Goal: Task Accomplishment & Management: Complete application form

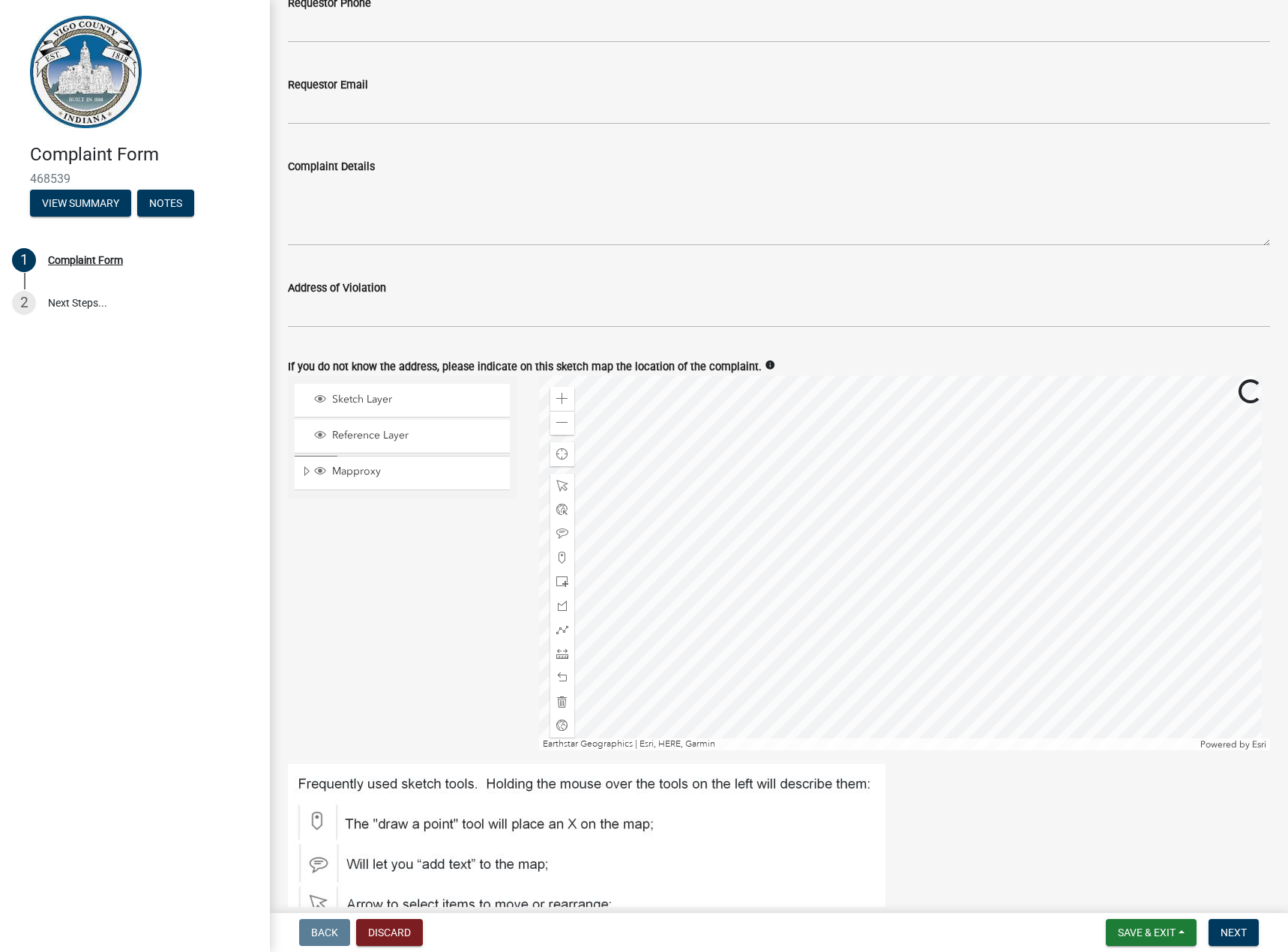
scroll to position [600, 0]
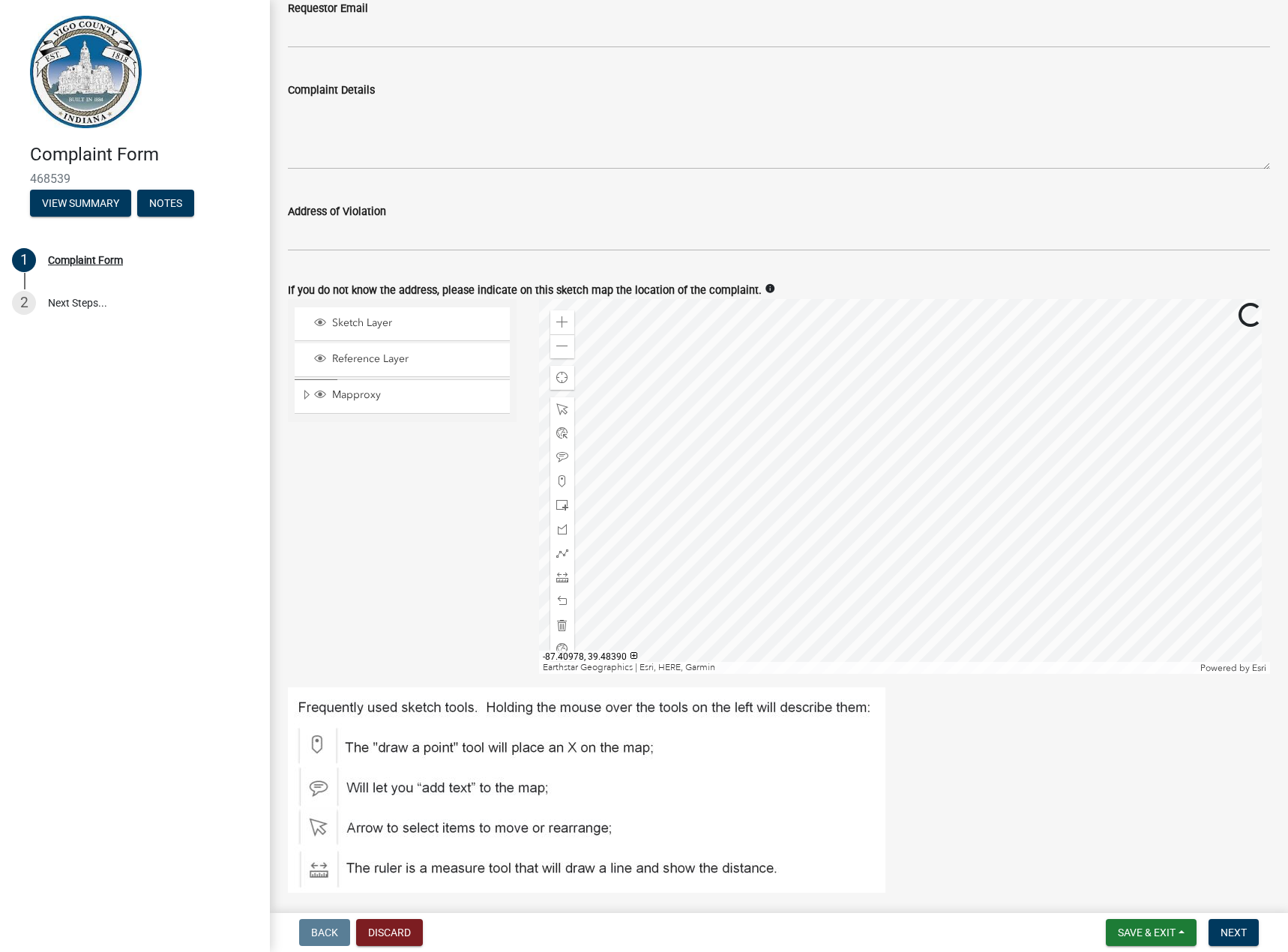
click at [878, 449] on div at bounding box center [905, 486] width 731 height 375
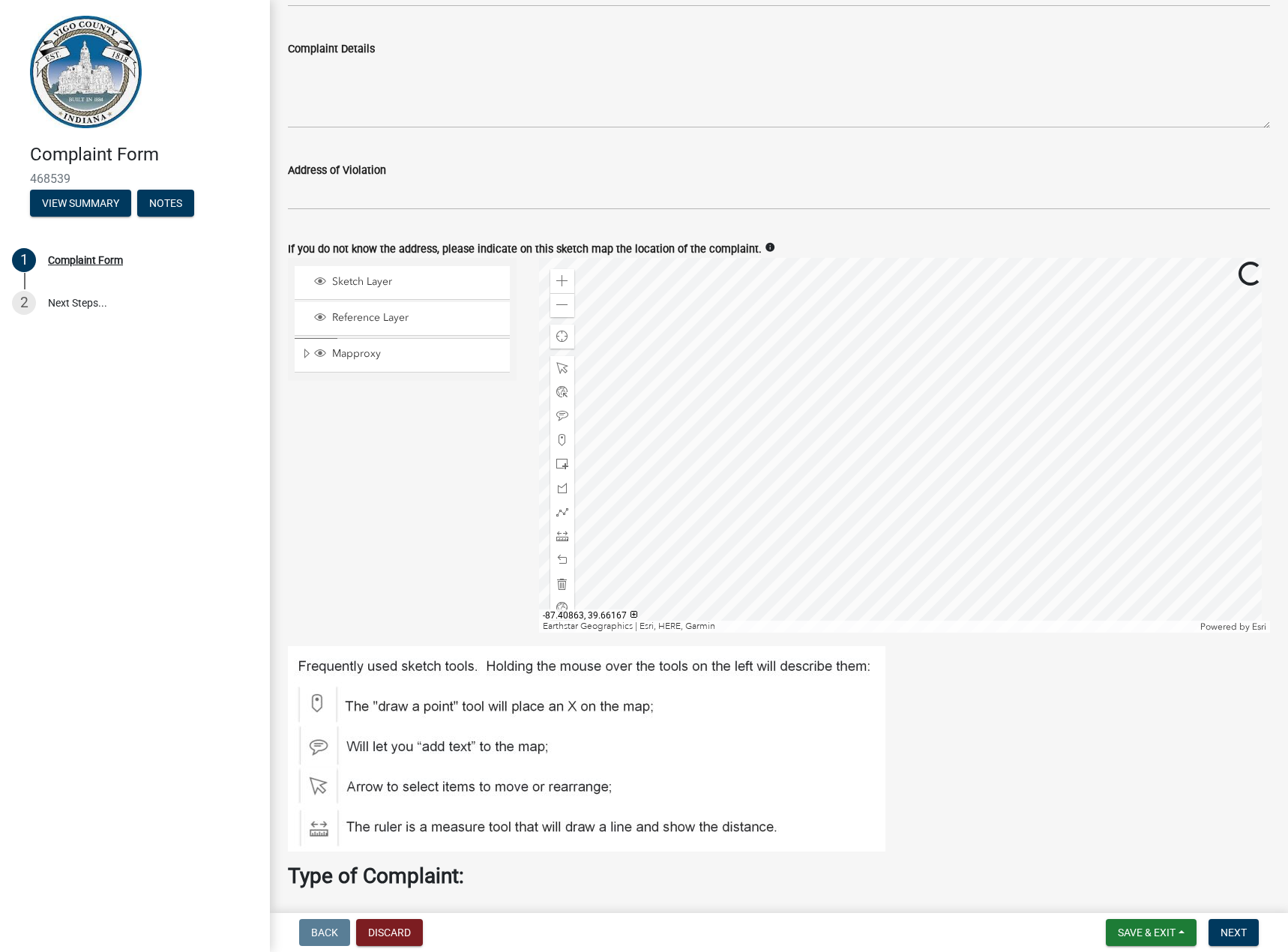
scroll to position [674, 0]
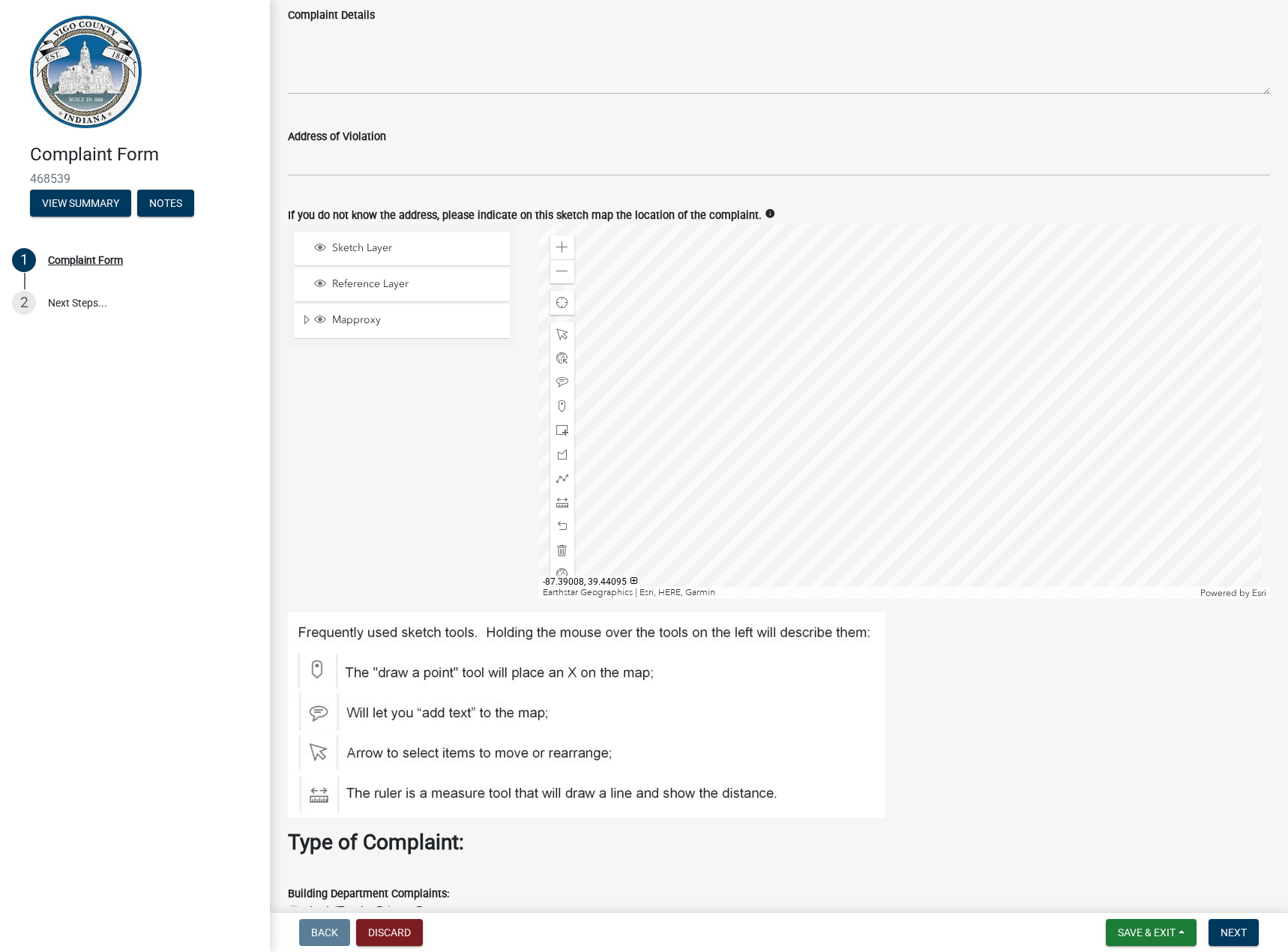
click at [865, 426] on div at bounding box center [905, 411] width 731 height 375
click at [563, 245] on span at bounding box center [562, 247] width 12 height 12
click at [851, 427] on div at bounding box center [905, 411] width 731 height 375
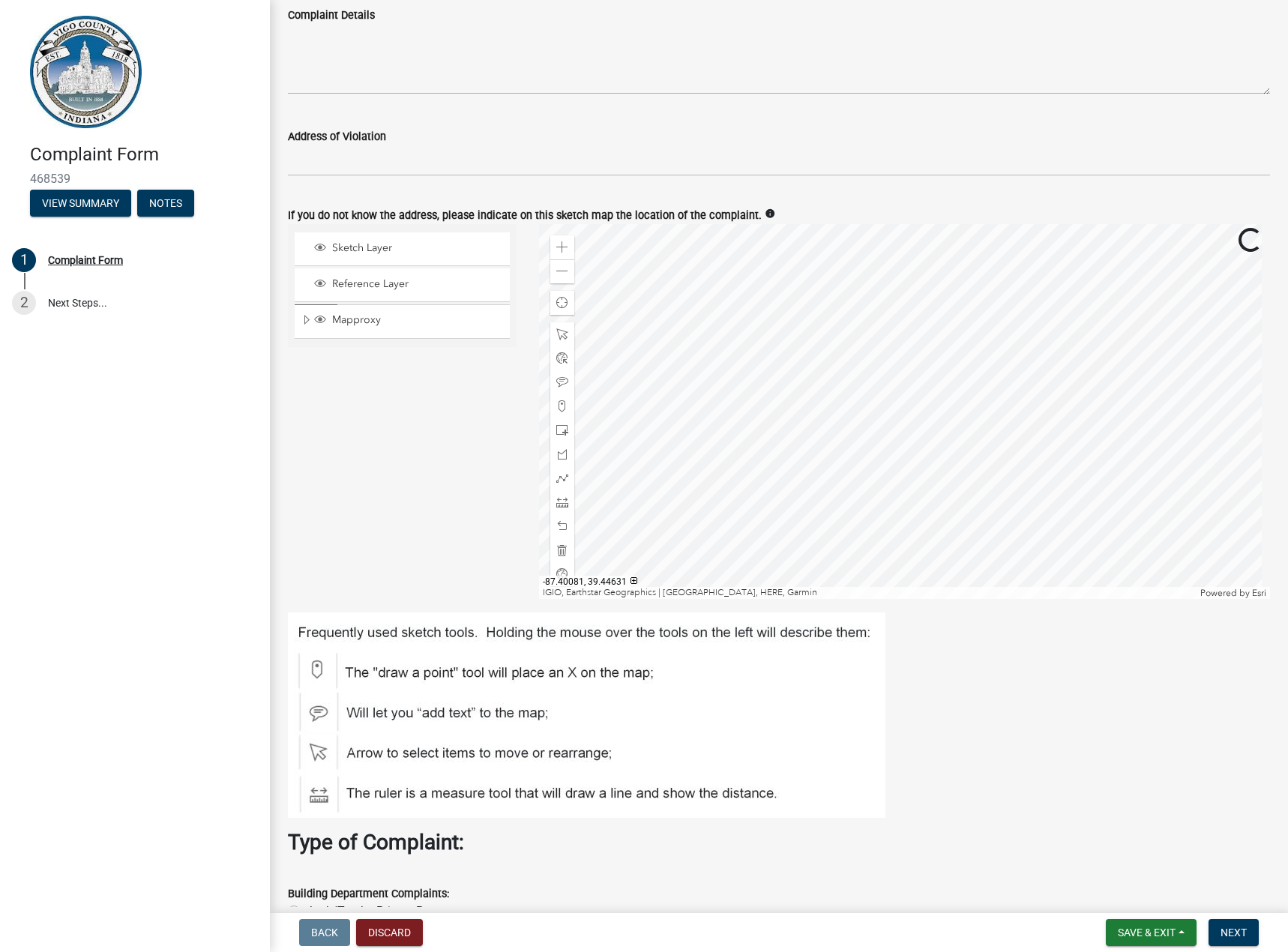
click at [843, 447] on div at bounding box center [905, 411] width 731 height 375
click at [558, 249] on span at bounding box center [562, 247] width 12 height 12
click at [998, 274] on div at bounding box center [905, 411] width 731 height 375
click at [930, 313] on div at bounding box center [905, 411] width 731 height 375
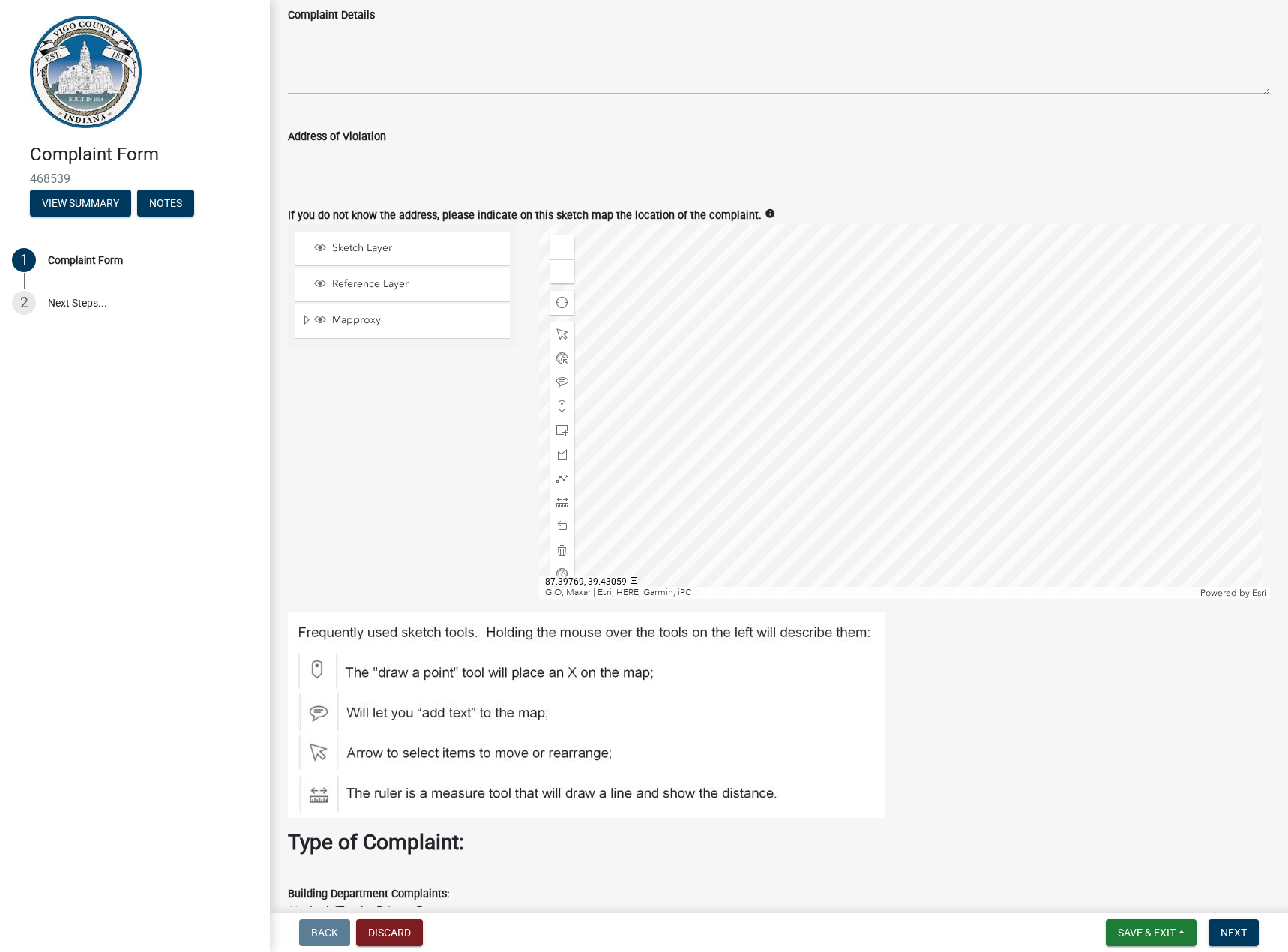
click at [864, 340] on div at bounding box center [905, 411] width 731 height 375
click at [843, 224] on div at bounding box center [905, 411] width 731 height 375
click at [849, 329] on div at bounding box center [905, 411] width 731 height 375
click at [928, 599] on div at bounding box center [905, 411] width 731 height 375
click at [864, 547] on div at bounding box center [905, 411] width 731 height 375
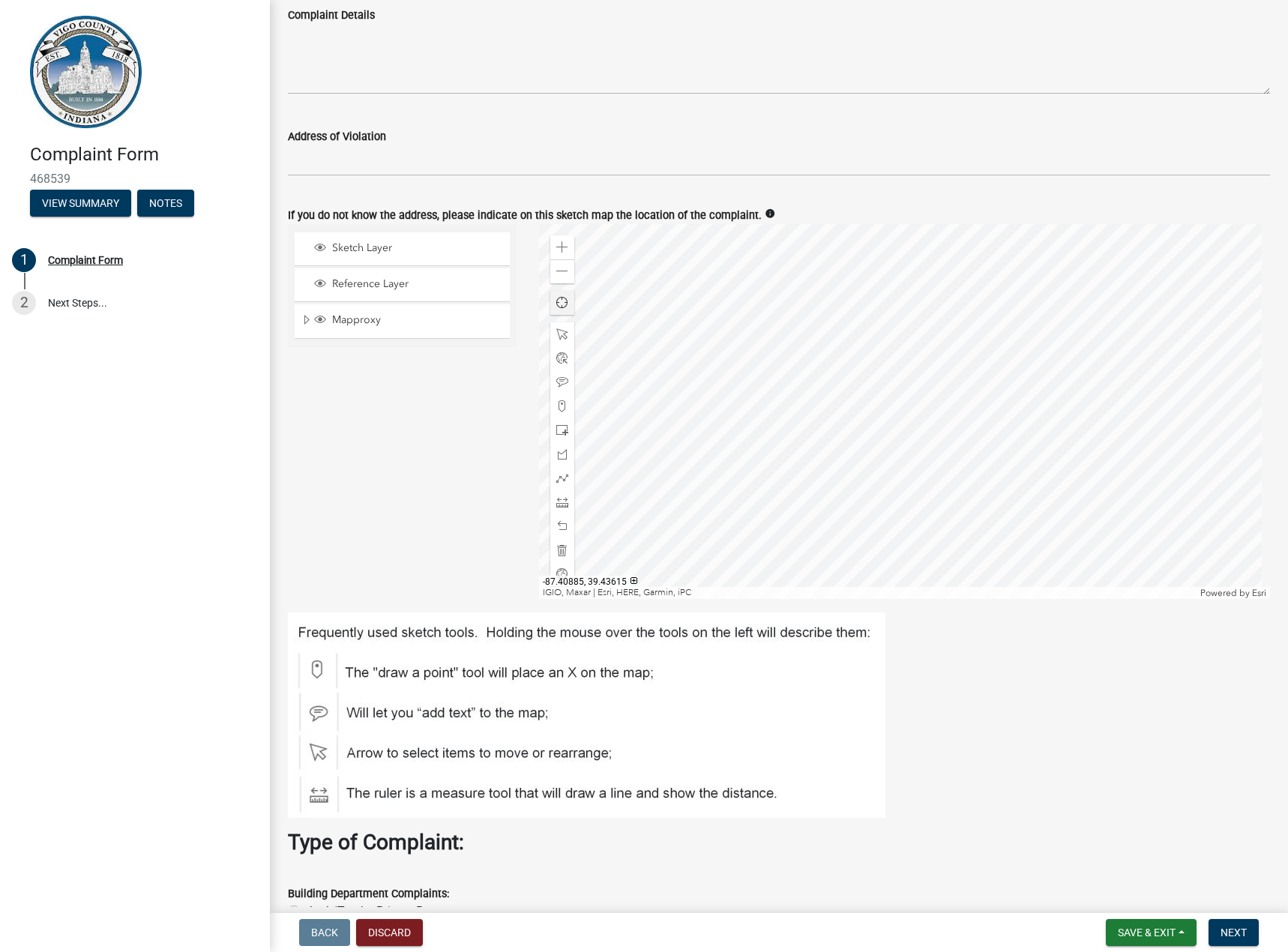
click at [563, 297] on span "Find my location" at bounding box center [562, 303] width 12 height 12
click at [558, 268] on span at bounding box center [562, 271] width 12 height 12
click at [559, 268] on span at bounding box center [562, 271] width 12 height 12
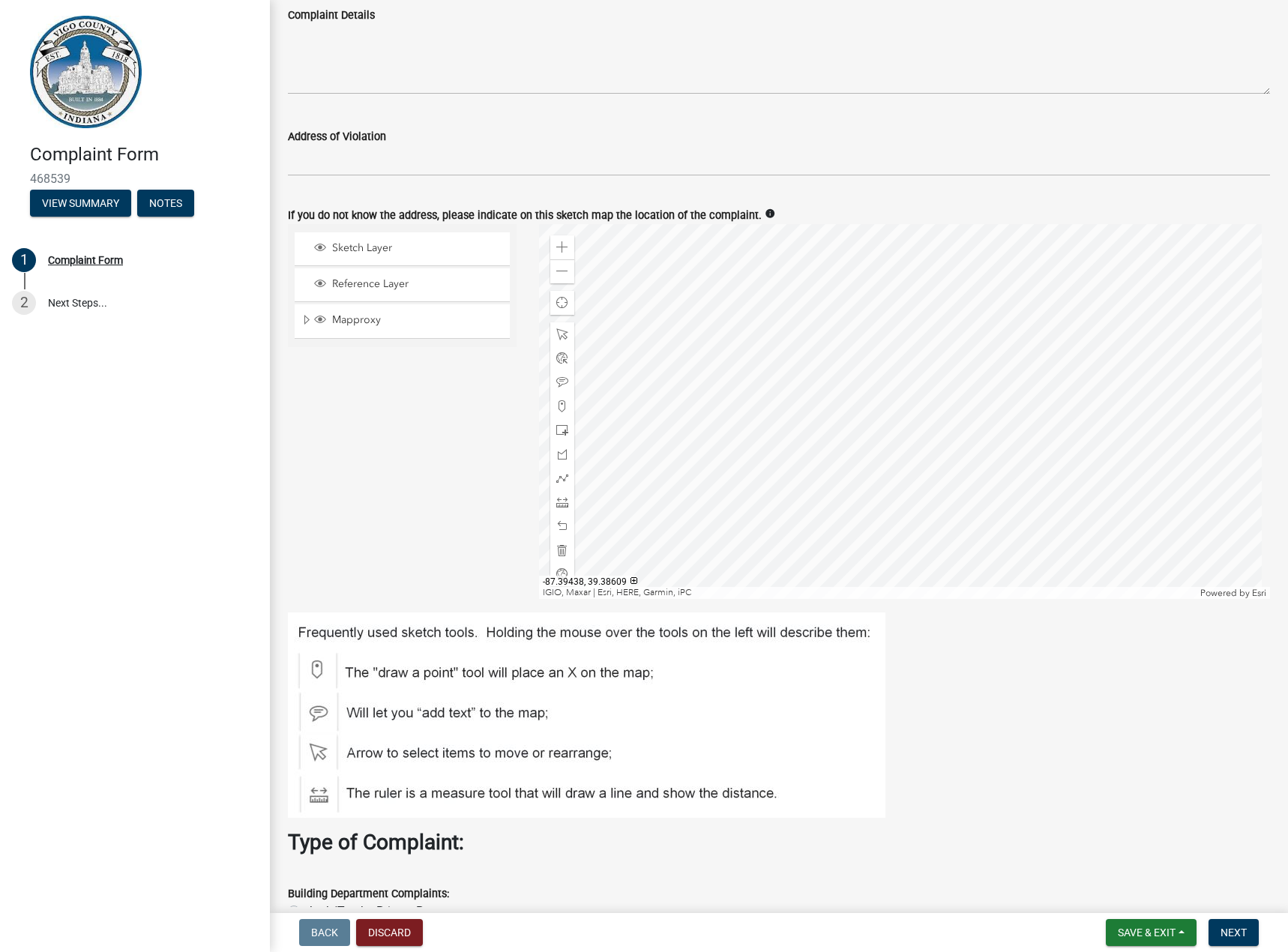
click at [936, 450] on div at bounding box center [905, 411] width 731 height 375
click at [557, 238] on div "Zoom in" at bounding box center [562, 247] width 24 height 24
click at [886, 442] on div at bounding box center [905, 411] width 731 height 375
click at [556, 241] on span at bounding box center [562, 247] width 12 height 12
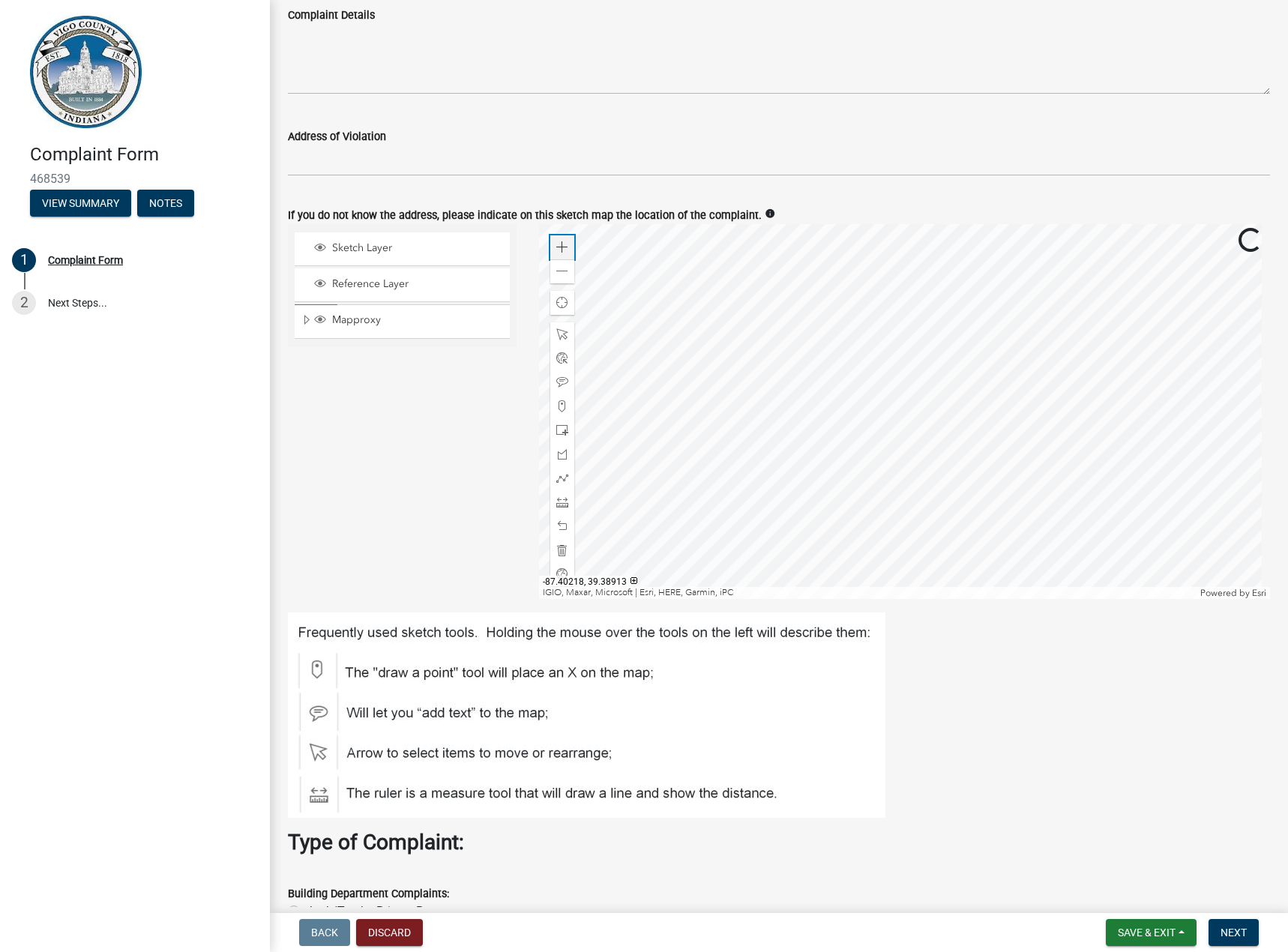
click at [556, 241] on span at bounding box center [562, 247] width 12 height 12
click at [825, 409] on div at bounding box center [905, 411] width 731 height 375
click at [563, 269] on span at bounding box center [562, 271] width 12 height 12
click at [558, 244] on span at bounding box center [562, 247] width 12 height 12
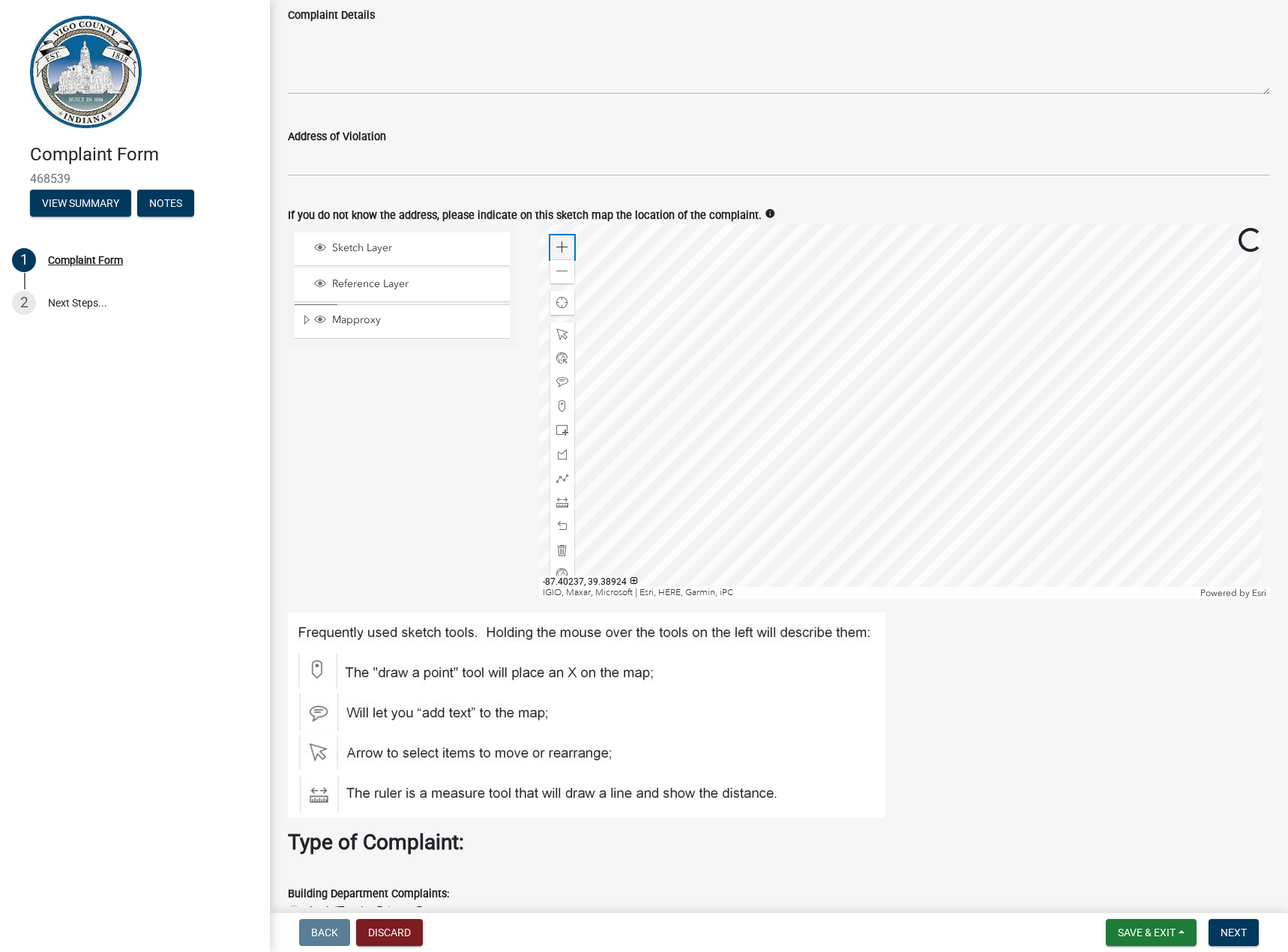
click at [558, 244] on span at bounding box center [562, 247] width 12 height 12
click at [866, 394] on div at bounding box center [905, 411] width 731 height 375
click at [836, 420] on div at bounding box center [905, 411] width 731 height 375
click at [563, 403] on span at bounding box center [562, 406] width 12 height 12
click at [828, 407] on div at bounding box center [905, 411] width 731 height 375
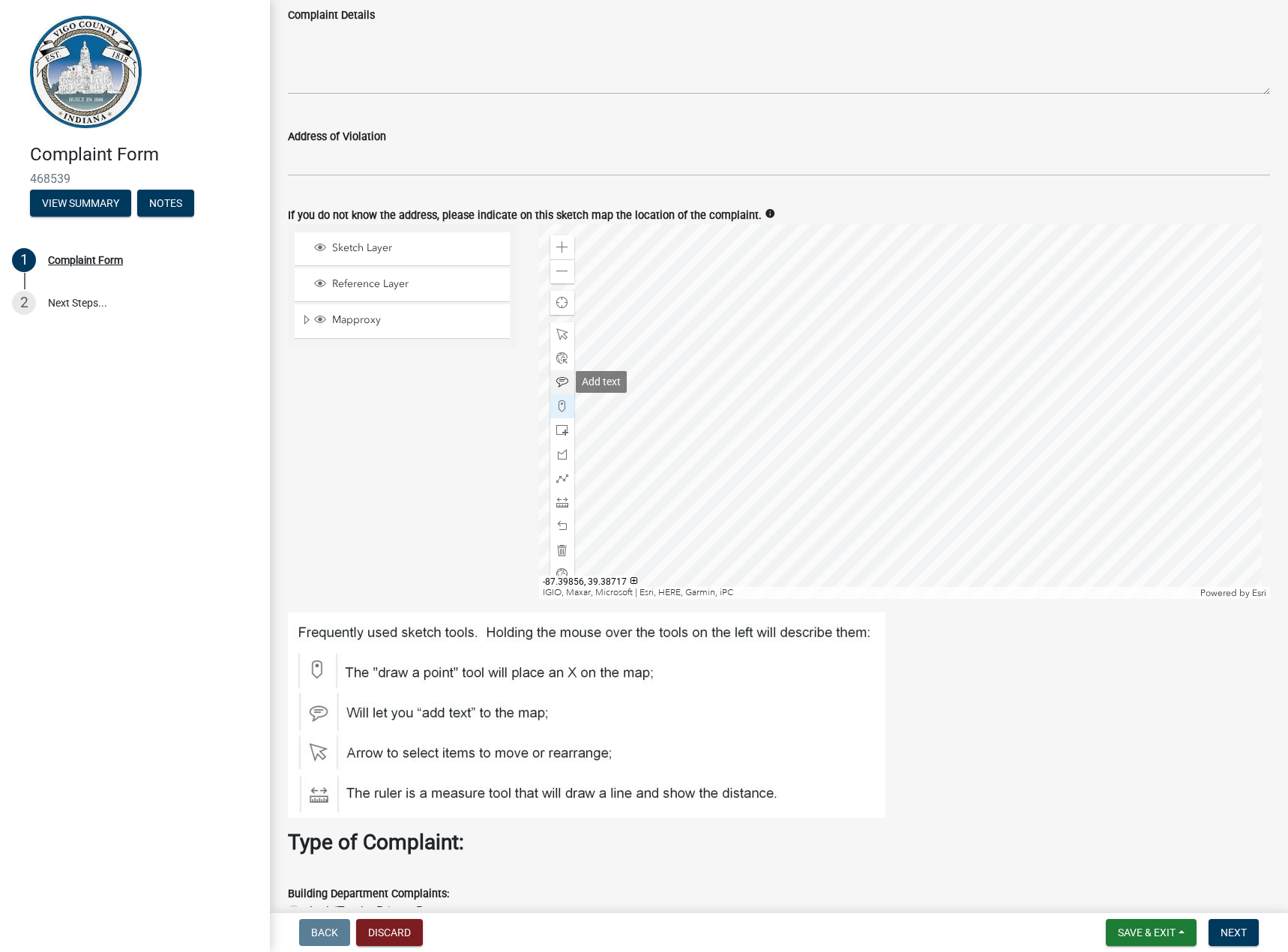
click at [558, 380] on span at bounding box center [562, 382] width 12 height 12
click at [831, 385] on div at bounding box center [905, 411] width 731 height 375
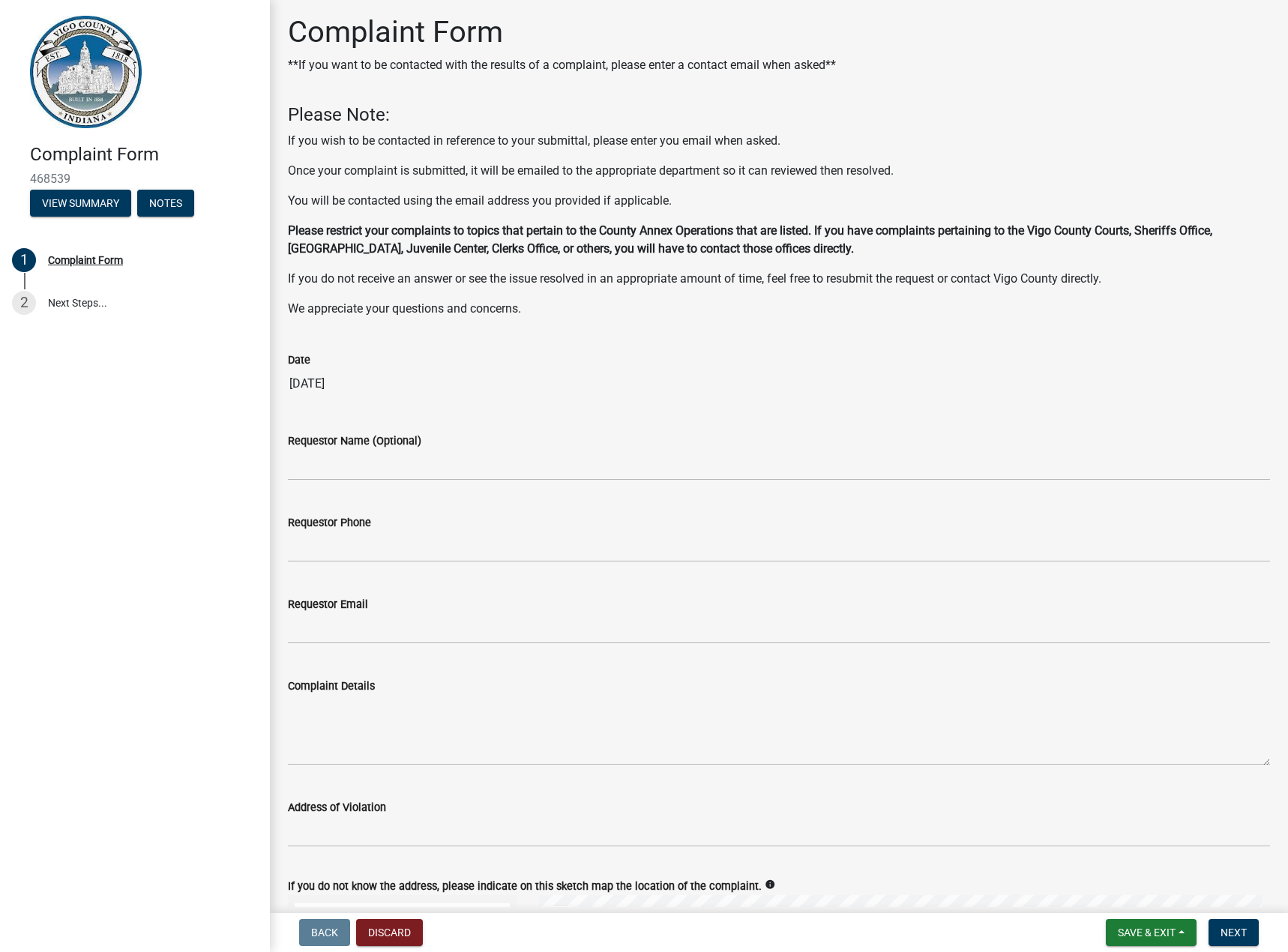
scroll to position [0, 0]
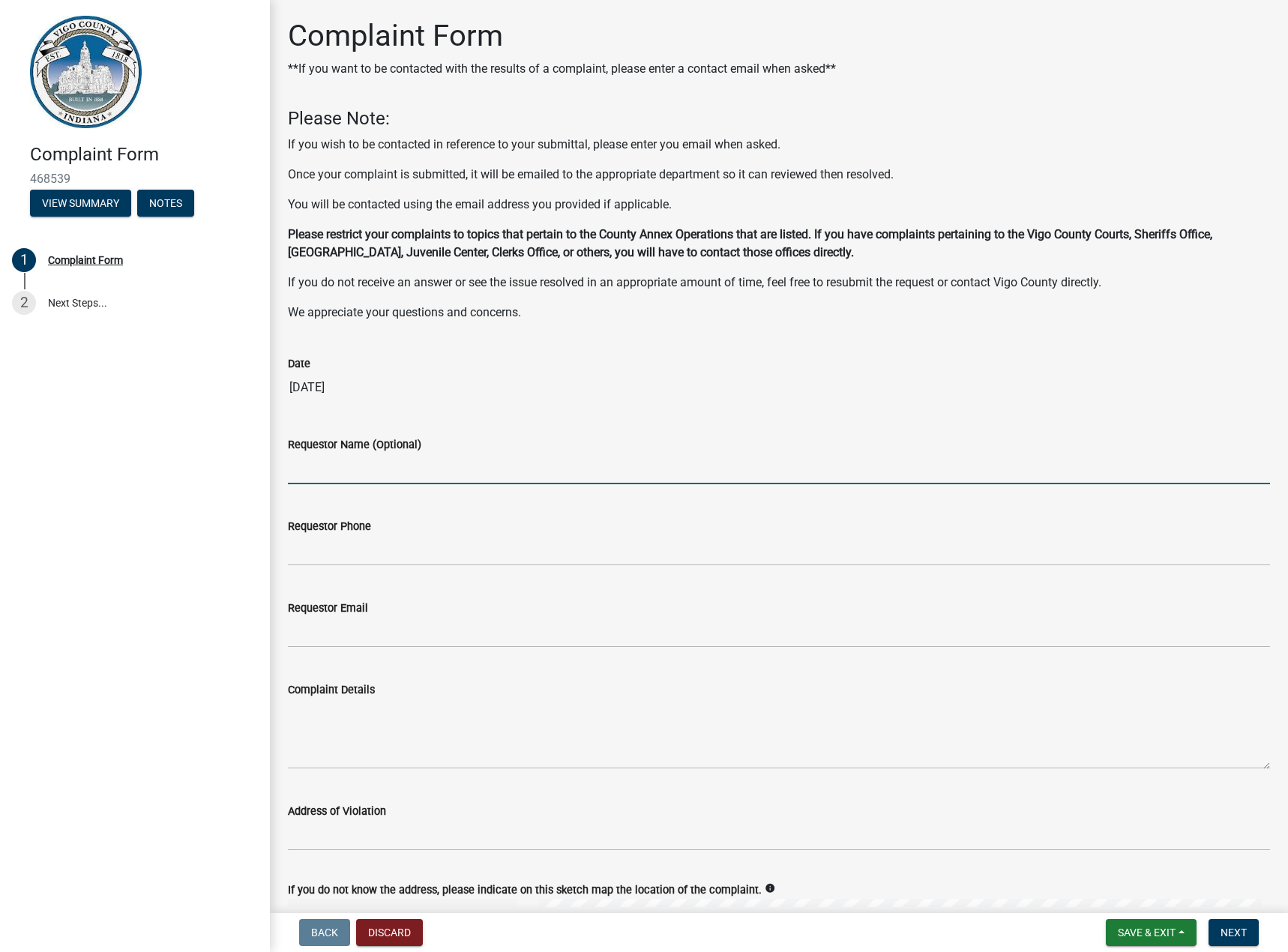
click at [403, 472] on input "Requestor Name (Optional)" at bounding box center [779, 468] width 982 height 31
type input "[PERSON_NAME]"
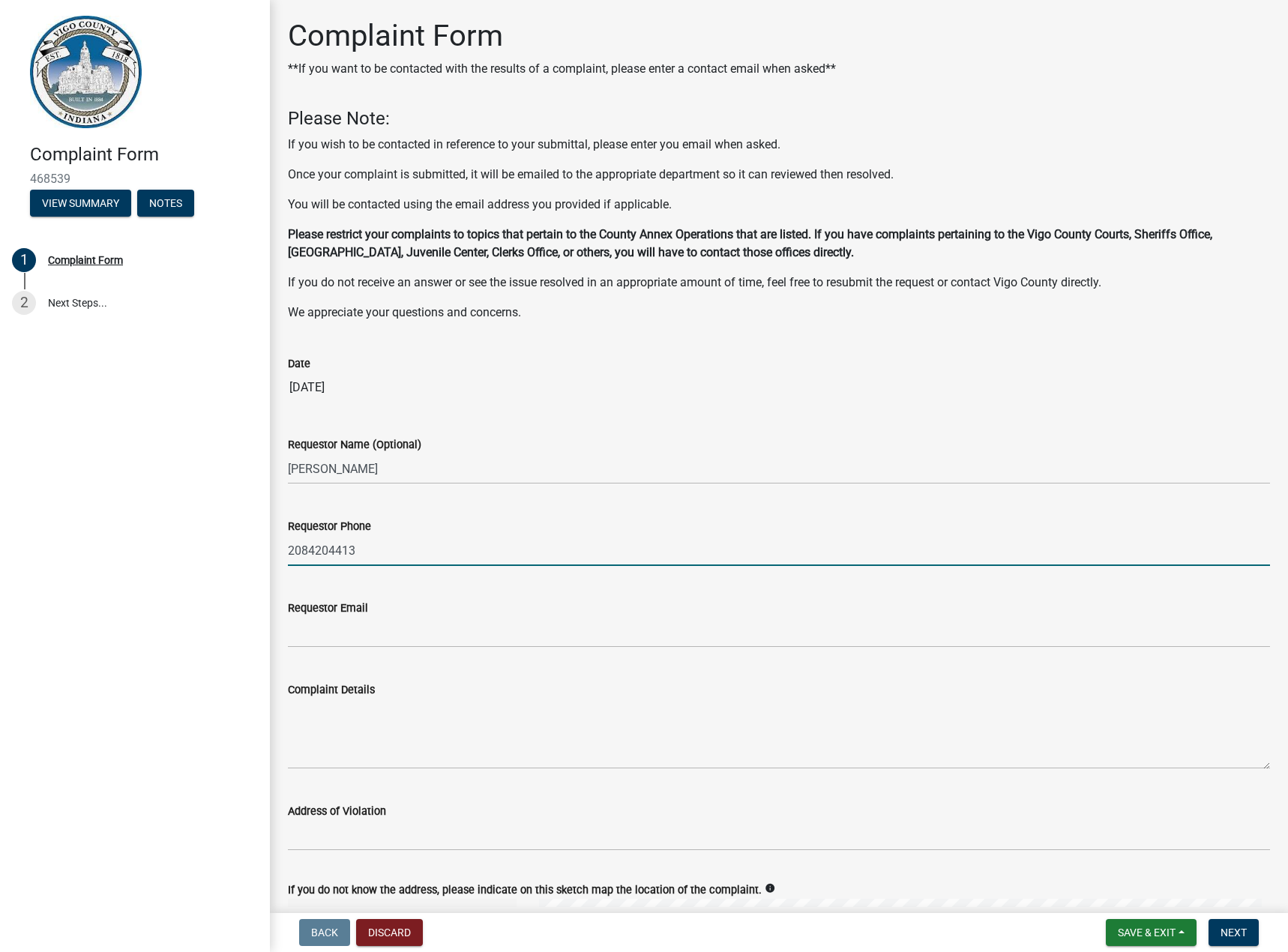
type input "2084204413"
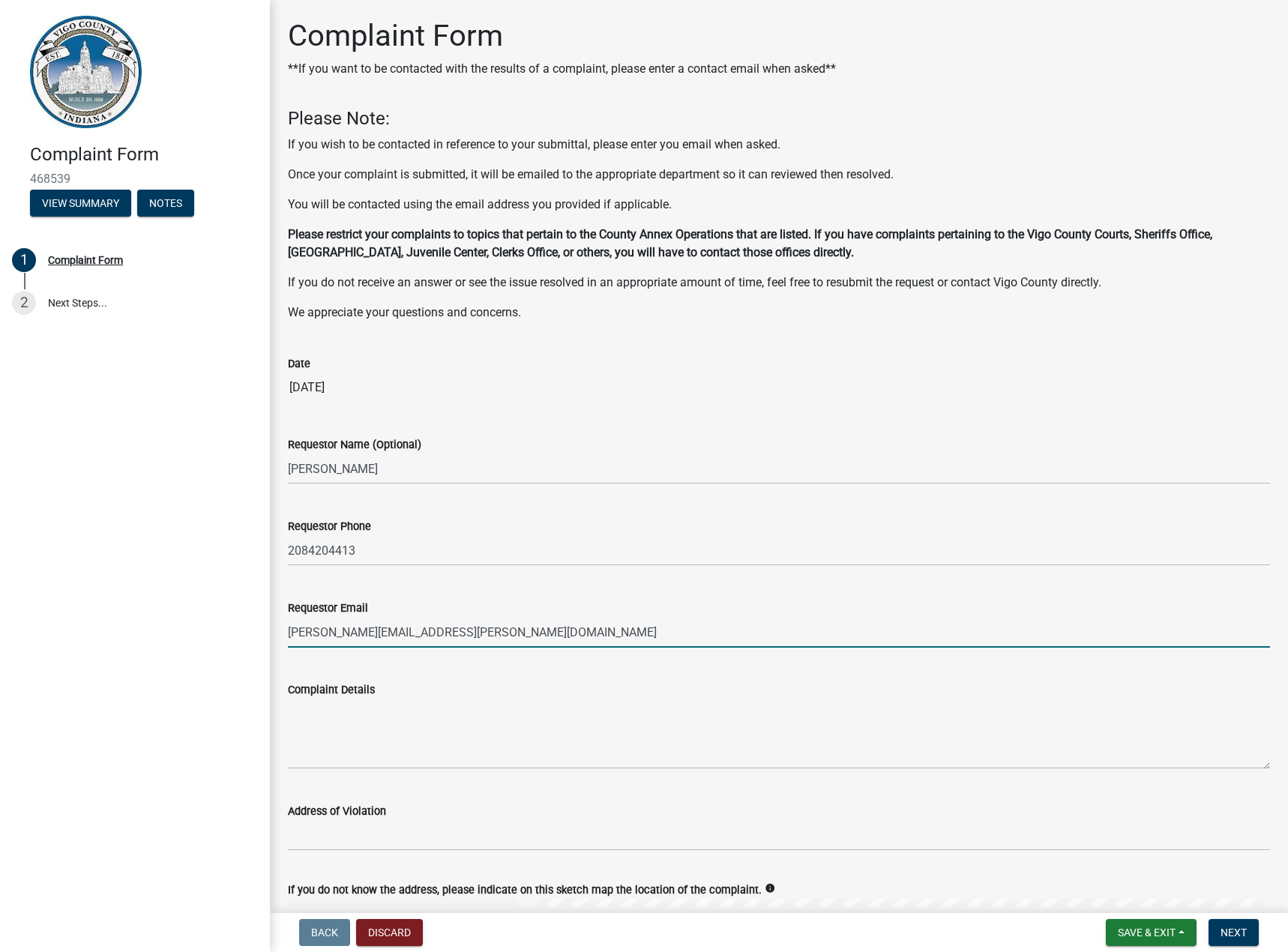
type input "[PERSON_NAME][EMAIL_ADDRESS][PERSON_NAME][DOMAIN_NAME]"
click at [462, 745] on textarea "Complaint Details" at bounding box center [779, 733] width 982 height 70
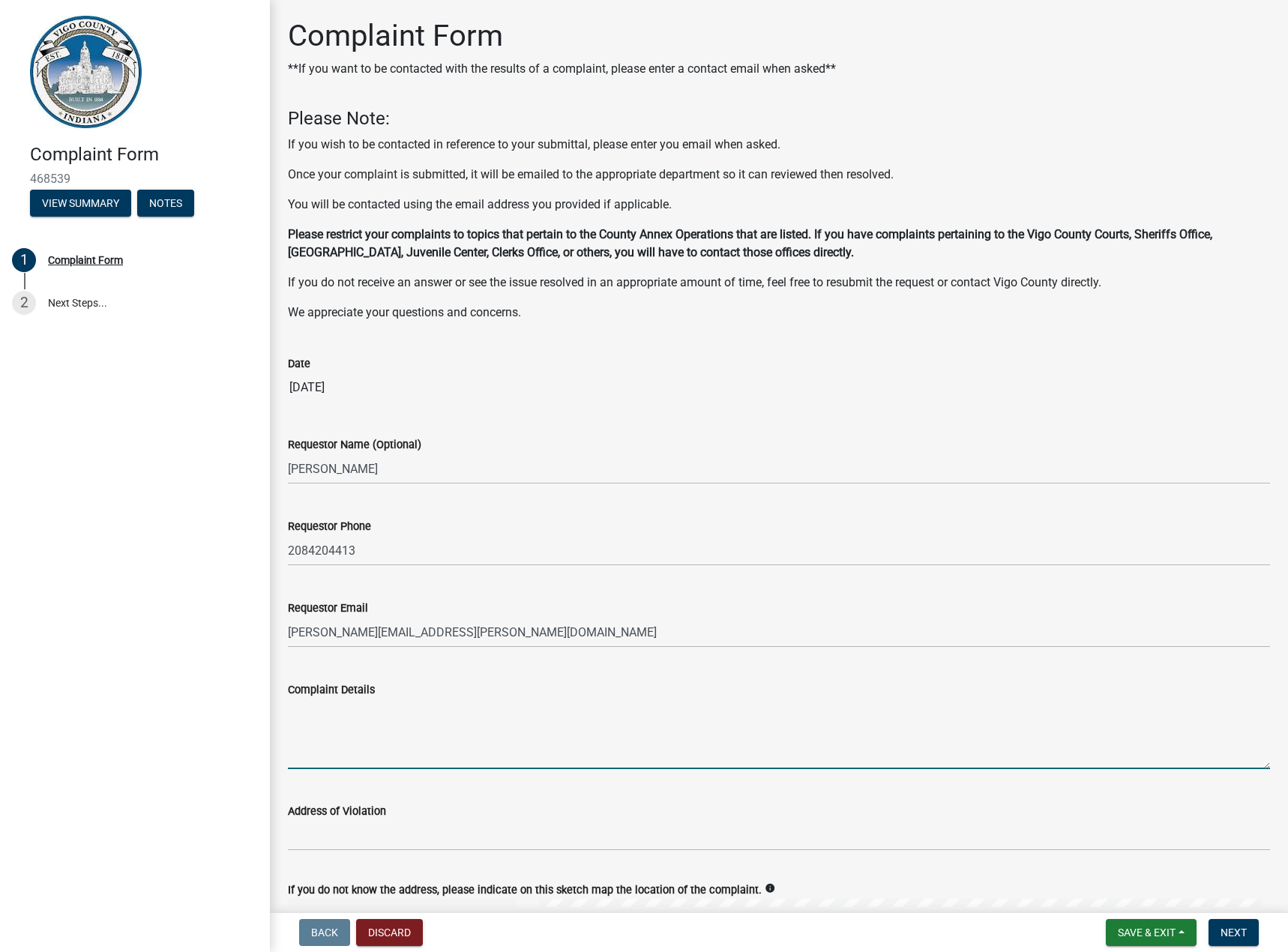
drag, startPoint x: 402, startPoint y: 700, endPoint x: 419, endPoint y: 703, distance: 17.3
click at [404, 700] on textarea "Complaint Details" at bounding box center [779, 733] width 982 height 70
paste textarea "The intersection near [GEOGRAPHIC_DATA] backs up every morning and afternoon du…"
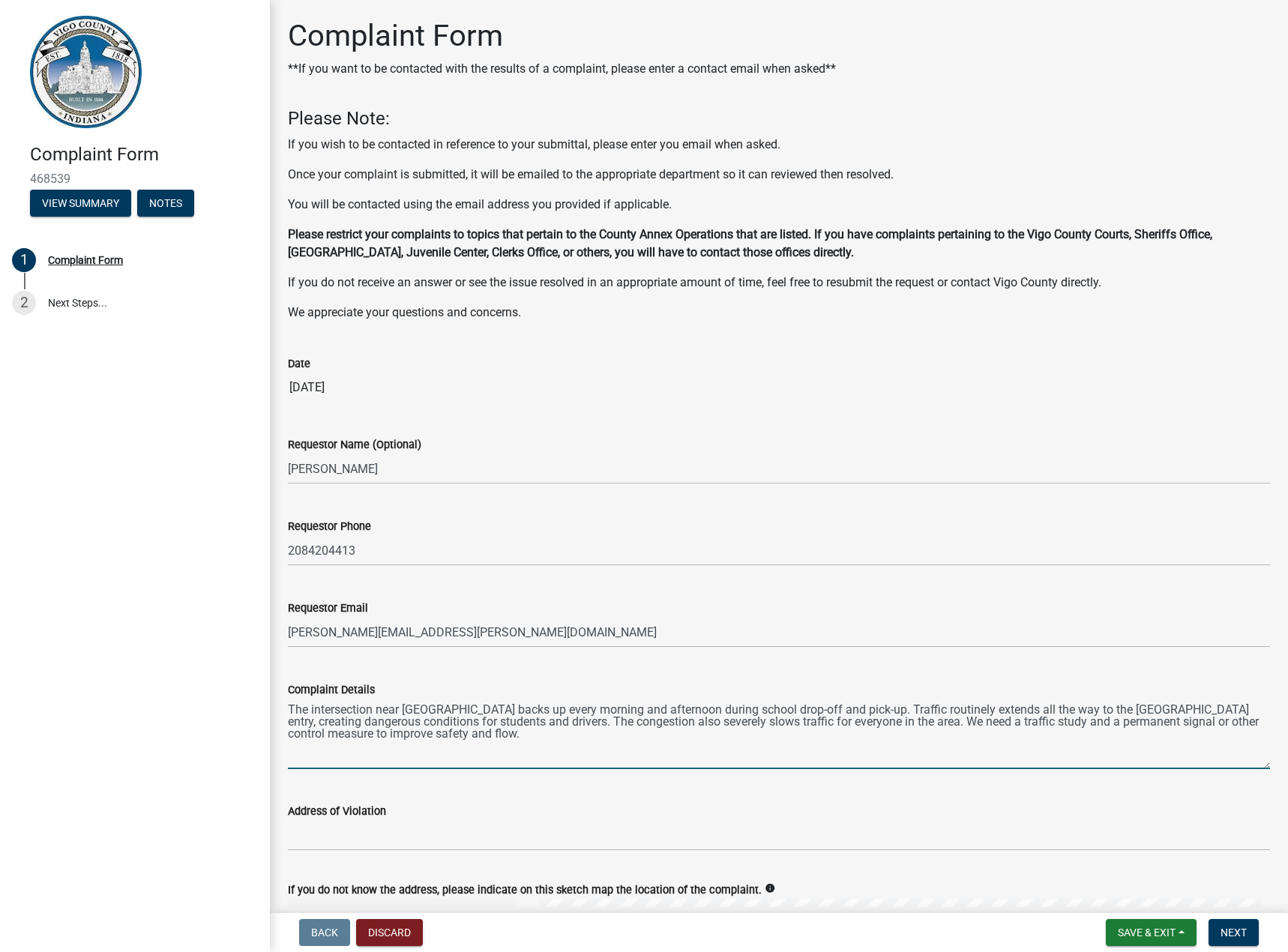
drag, startPoint x: 600, startPoint y: 738, endPoint x: 624, endPoint y: 739, distance: 24.0
click at [624, 739] on textarea "The intersection near [GEOGRAPHIC_DATA] backs up every morning and afternoon du…" at bounding box center [779, 733] width 982 height 70
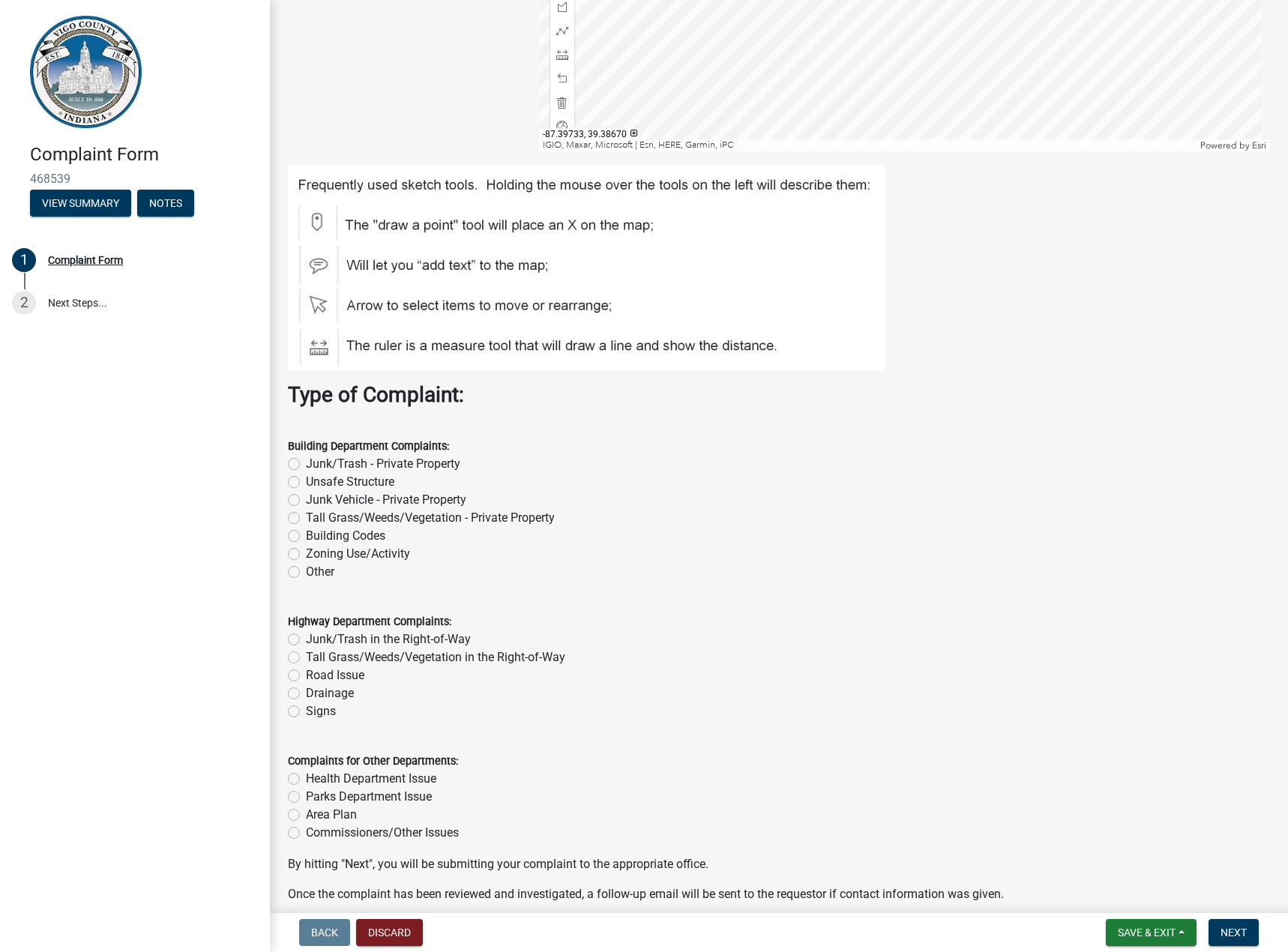
scroll to position [1124, 0]
type textarea "The intersection near [GEOGRAPHIC_DATA] backs up every morning and afternoon du…"
click at [356, 673] on label "Road Issue" at bounding box center [335, 673] width 58 height 18
click at [316, 673] on input "Road Issue" at bounding box center [311, 669] width 10 height 10
radio input "true"
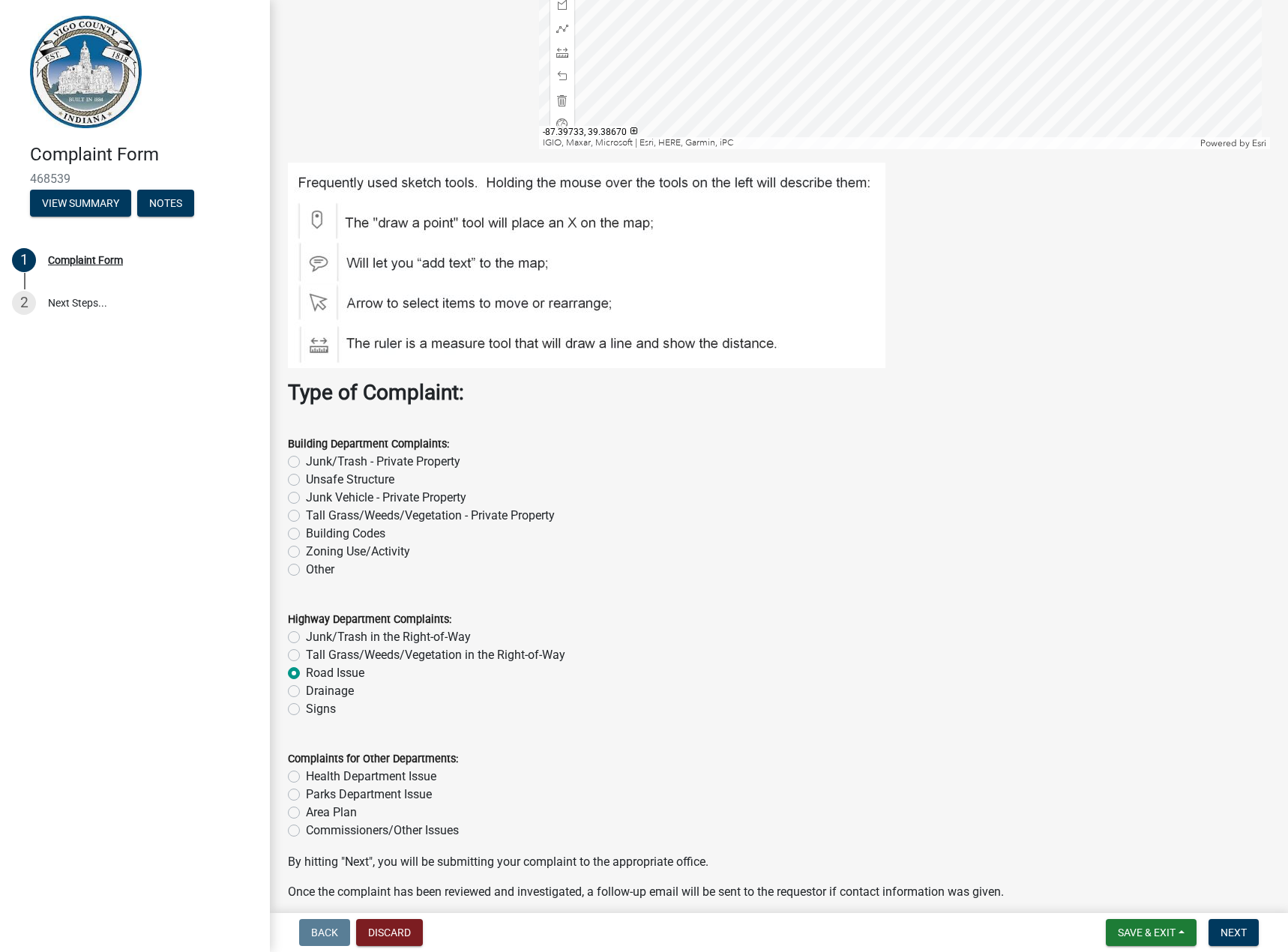
click at [321, 709] on label "Signs" at bounding box center [321, 709] width 30 height 18
click at [316, 709] on input "Signs" at bounding box center [311, 705] width 10 height 10
radio input "true"
click at [348, 672] on label "Road Issue" at bounding box center [335, 673] width 58 height 18
click at [316, 672] on input "Road Issue" at bounding box center [311, 669] width 10 height 10
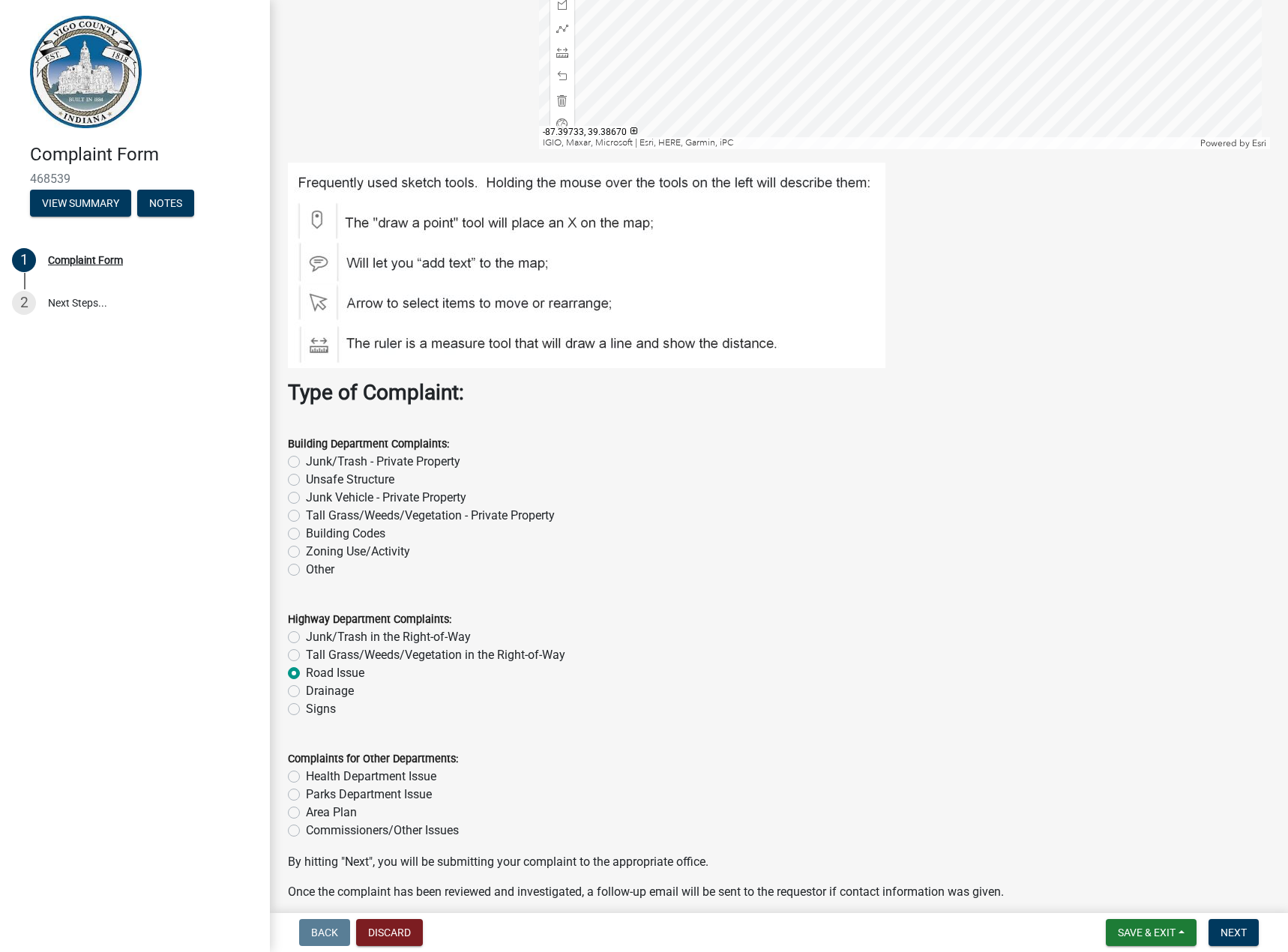
radio input "true"
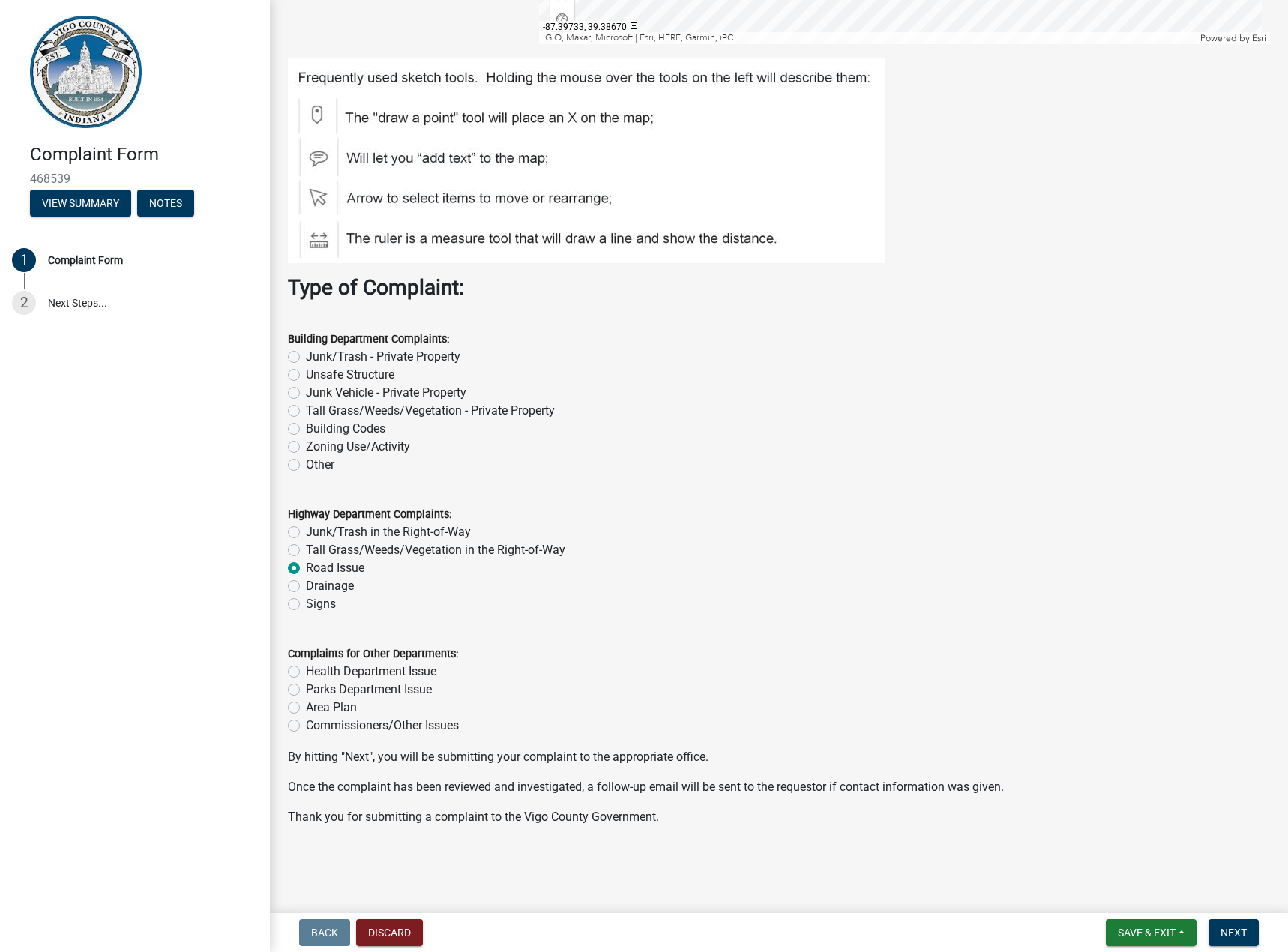
scroll to position [1231, 0]
click at [1149, 926] on span "Save & Exit" at bounding box center [1146, 932] width 58 height 12
click at [1154, 759] on p "By hitting "Next", you will be submitting your complaint to the appropriate off…" at bounding box center [779, 756] width 982 height 18
click at [1240, 931] on span "Next" at bounding box center [1233, 932] width 26 height 12
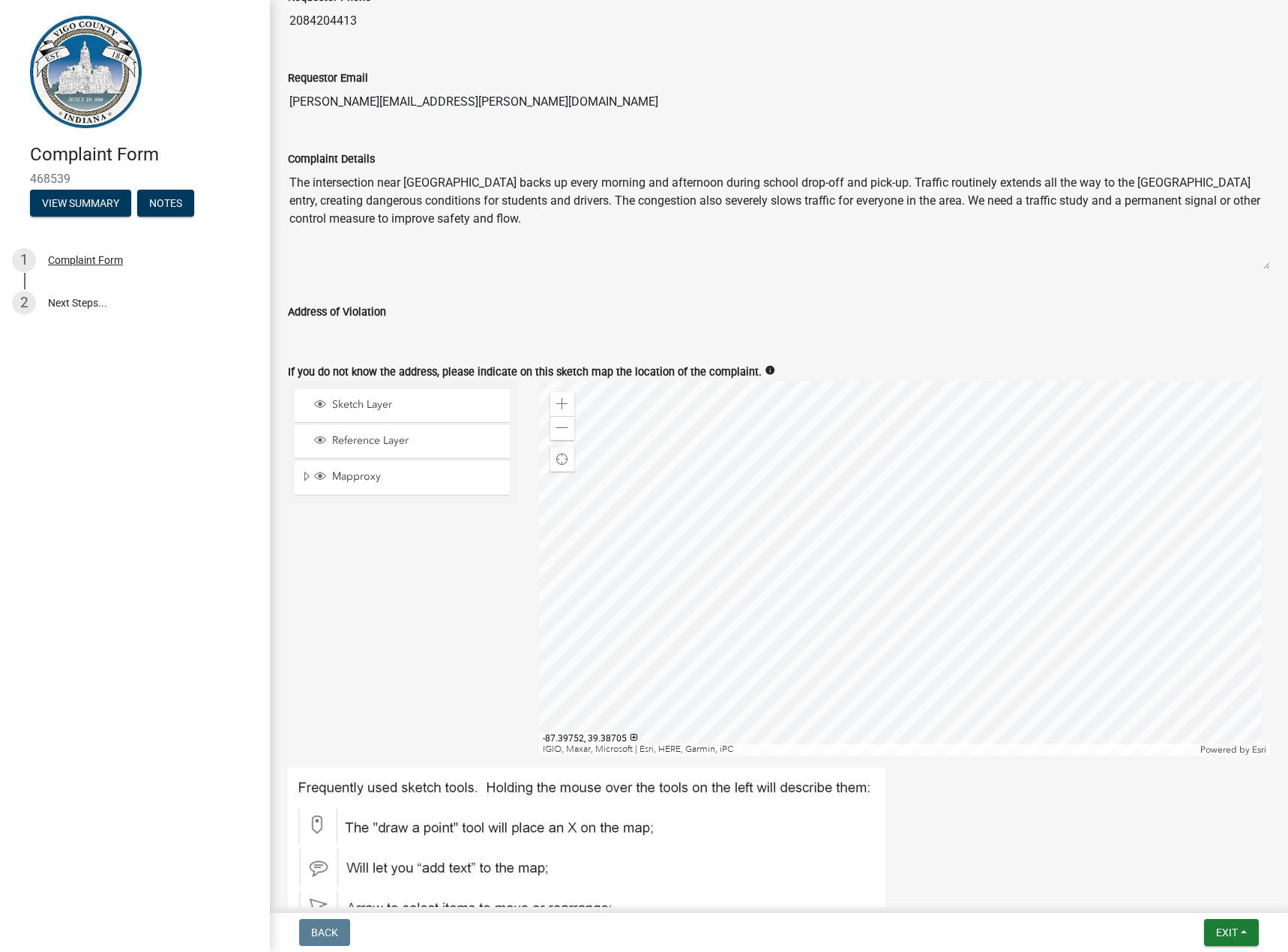
scroll to position [1034, 0]
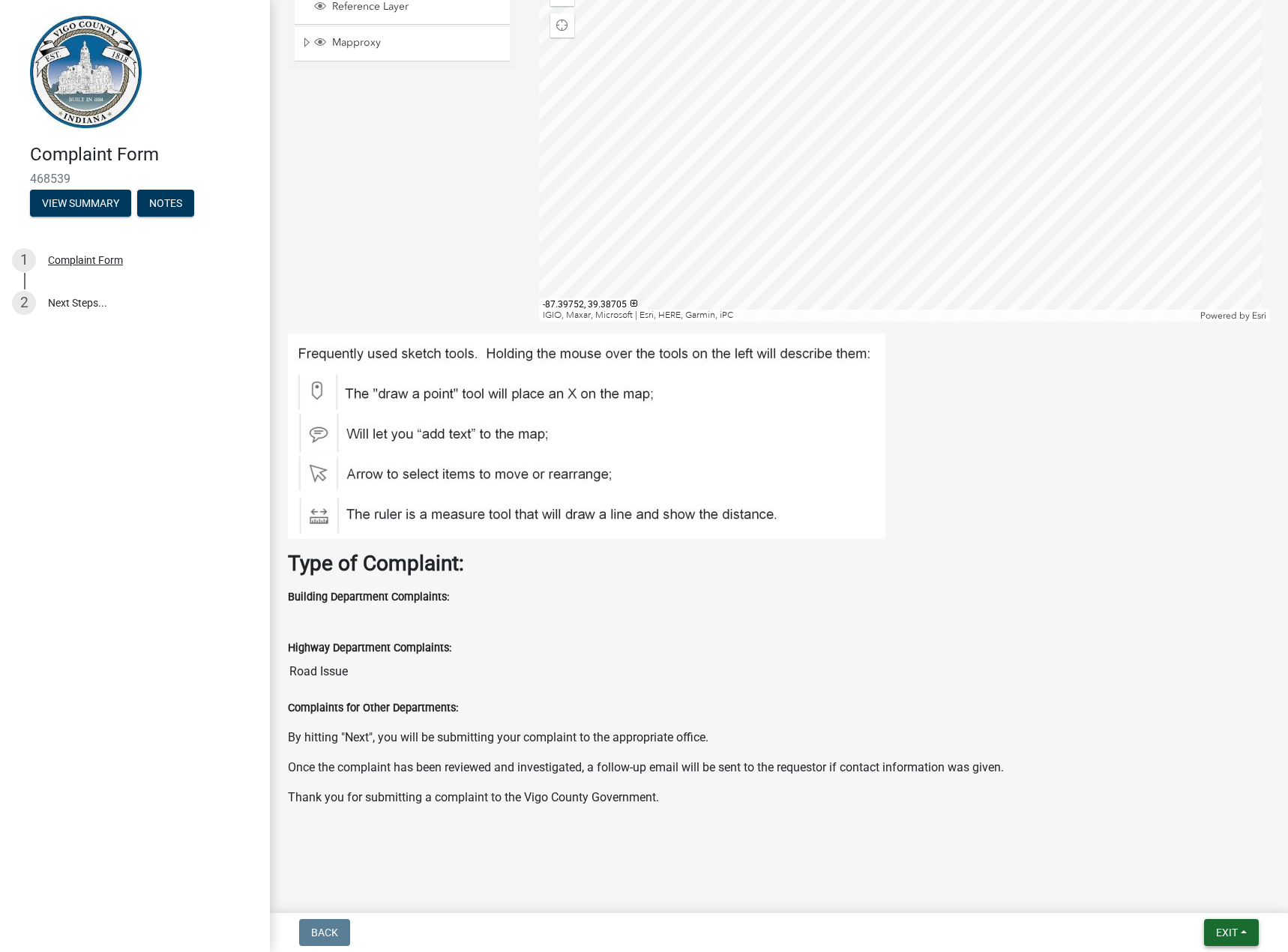
click at [1220, 928] on span "Exit" at bounding box center [1227, 932] width 22 height 12
click at [1138, 733] on p "By hitting "Next", you will be submitting your complaint to the appropriate off…" at bounding box center [779, 738] width 982 height 18
click at [1219, 925] on button "Exit" at bounding box center [1231, 932] width 55 height 27
click at [1200, 891] on button "Save & Exit" at bounding box center [1199, 893] width 120 height 36
